Goal: Task Accomplishment & Management: Manage account settings

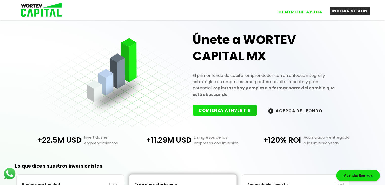
click at [358, 12] on button "INICIAR SESIÓN" at bounding box center [350, 11] width 40 height 8
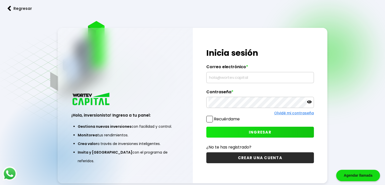
click at [208, 76] on div at bounding box center [261, 77] width 108 height 11
click at [211, 76] on input "text" at bounding box center [260, 77] width 103 height 11
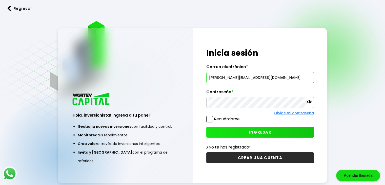
type input "[PERSON_NAME][EMAIL_ADDRESS][DOMAIN_NAME]"
click at [250, 131] on span "INGRESAR" at bounding box center [260, 132] width 23 height 5
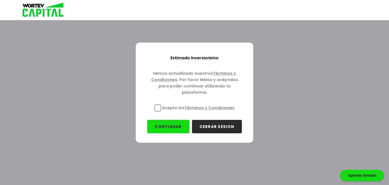
click at [159, 107] on span at bounding box center [158, 108] width 7 height 7
click at [199, 112] on input "Acepto los Términos y Condiciones" at bounding box center [199, 112] width 0 height 0
click at [171, 124] on button "CONTINUAR" at bounding box center [168, 126] width 42 height 13
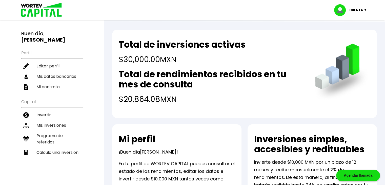
click at [359, 9] on p "Cuenta" at bounding box center [357, 10] width 14 height 8
click at [56, 71] on li "Mis datos bancarios" at bounding box center [52, 76] width 62 height 10
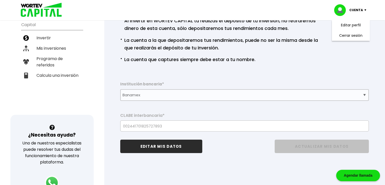
scroll to position [87, 0]
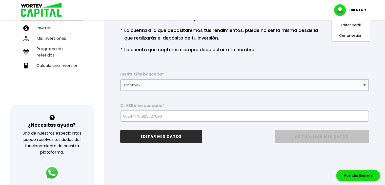
click at [162, 133] on button "EDITAR MIS DATOS" at bounding box center [161, 136] width 82 height 13
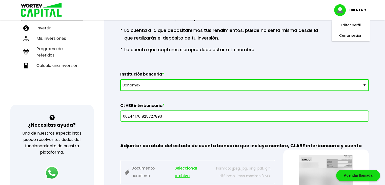
click at [364, 86] on select "Selecciona tu banco ABC Capital Actinver Afirme Albo ASP Banamex Banbajio Banco…" at bounding box center [244, 85] width 249 height 12
select select "Nu Bank"
click at [120, 79] on select "Selecciona tu banco ABC Capital Actinver Afirme Albo ASP Banamex Banbajio Banco…" at bounding box center [244, 85] width 249 height 12
click at [162, 116] on input "002441701825727893" at bounding box center [245, 116] width 244 height 11
click at [163, 115] on input "002441701825727893" at bounding box center [245, 116] width 244 height 11
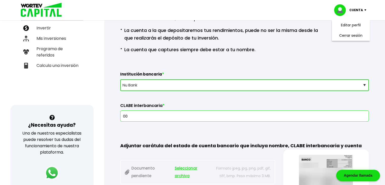
type input "0"
paste input "38180000175612071"
click at [124, 115] on input "38180000175612071" at bounding box center [245, 116] width 244 height 11
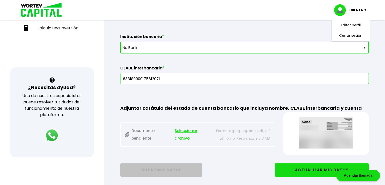
scroll to position [127, 0]
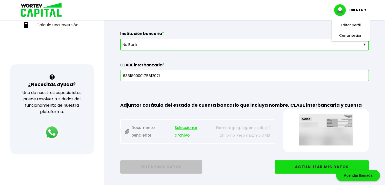
type input "638180000175612071"
click at [181, 127] on span "Seleccionar archivo" at bounding box center [193, 131] width 36 height 15
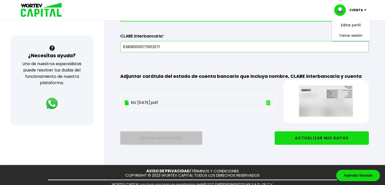
scroll to position [158, 0]
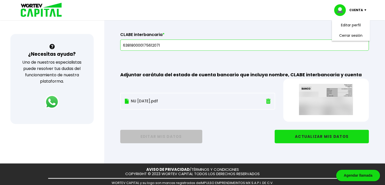
click at [323, 135] on button "ACTUALIZAR MIS DATOS" at bounding box center [322, 136] width 94 height 13
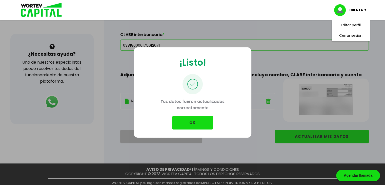
click at [195, 121] on button "OK" at bounding box center [192, 122] width 41 height 13
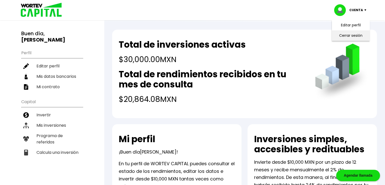
click at [344, 35] on li "Cerrar sesión" at bounding box center [351, 35] width 41 height 10
